Goal: Transaction & Acquisition: Purchase product/service

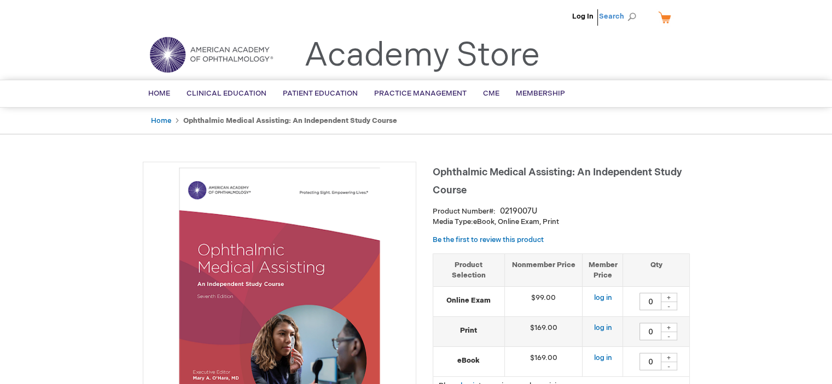
click at [604, 16] on span "Search" at bounding box center [620, 16] width 42 height 22
click at [540, 21] on input "Search" at bounding box center [568, 16] width 113 height 17
paste input "COA Study Guide (print version)"
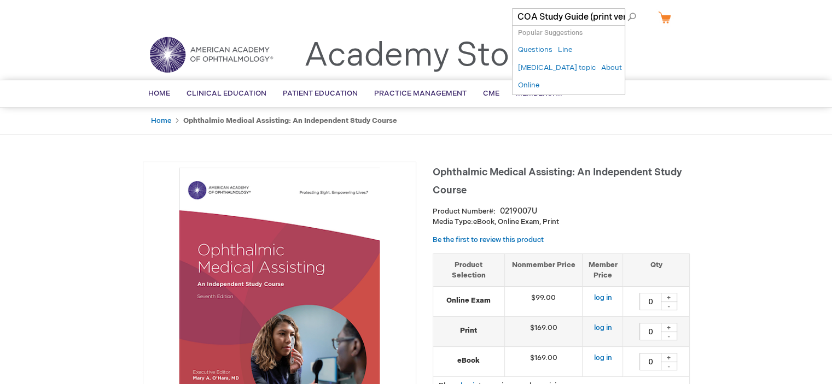
scroll to position [0, 24]
click at [627, 8] on button "Search" at bounding box center [631, 16] width 9 height 17
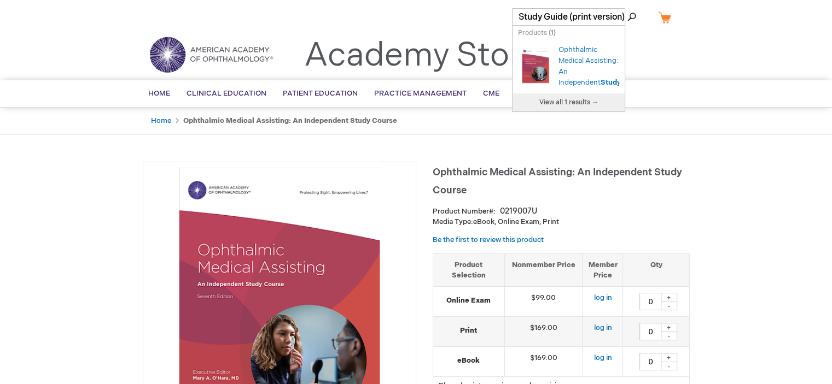
type input "COA Study Guide (print version)"
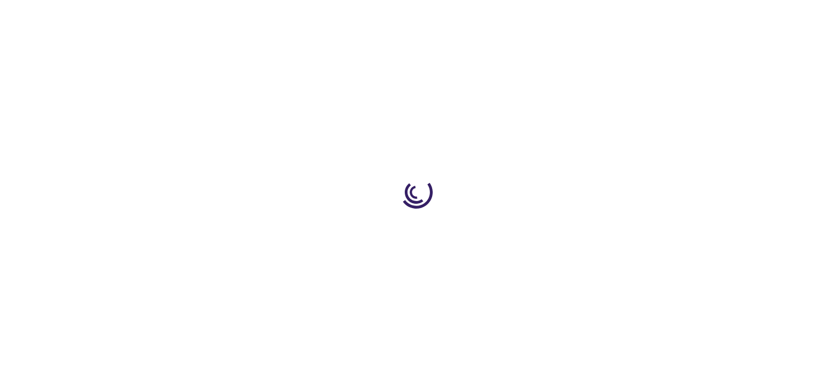
type input "0"
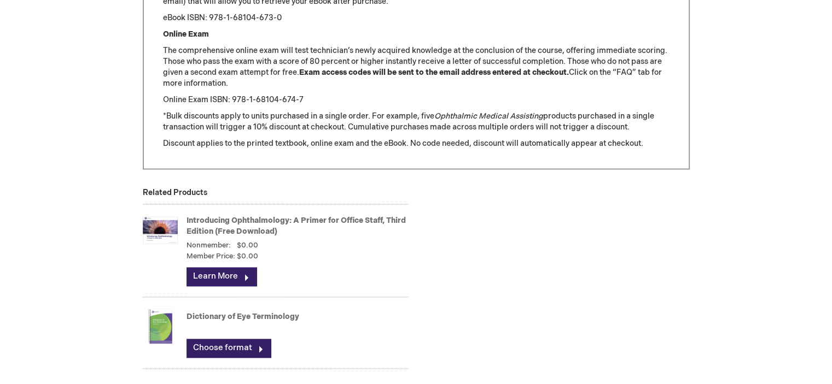
scroll to position [1584, 0]
